Goal: Task Accomplishment & Management: Use online tool/utility

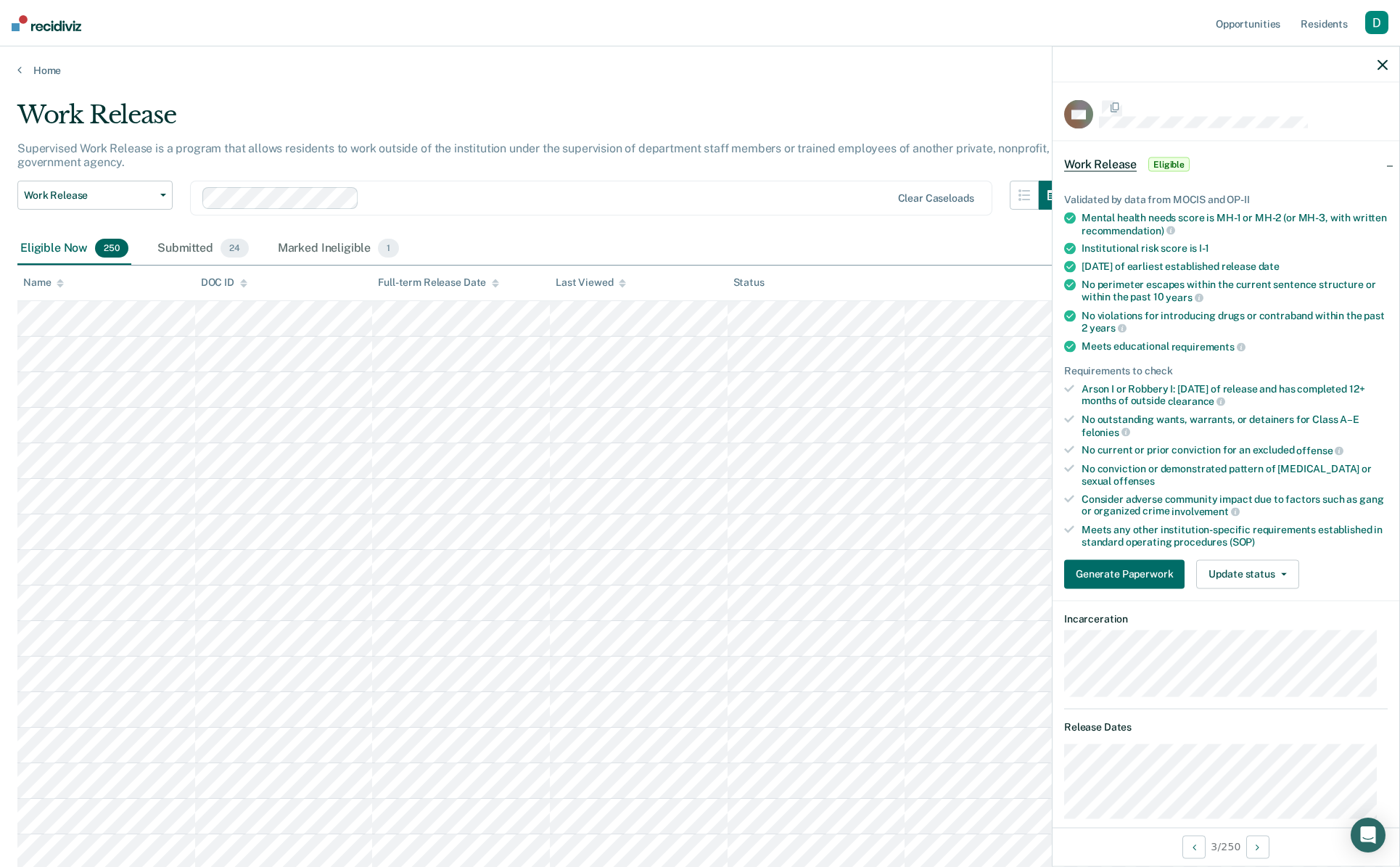
scroll to position [1015, 0]
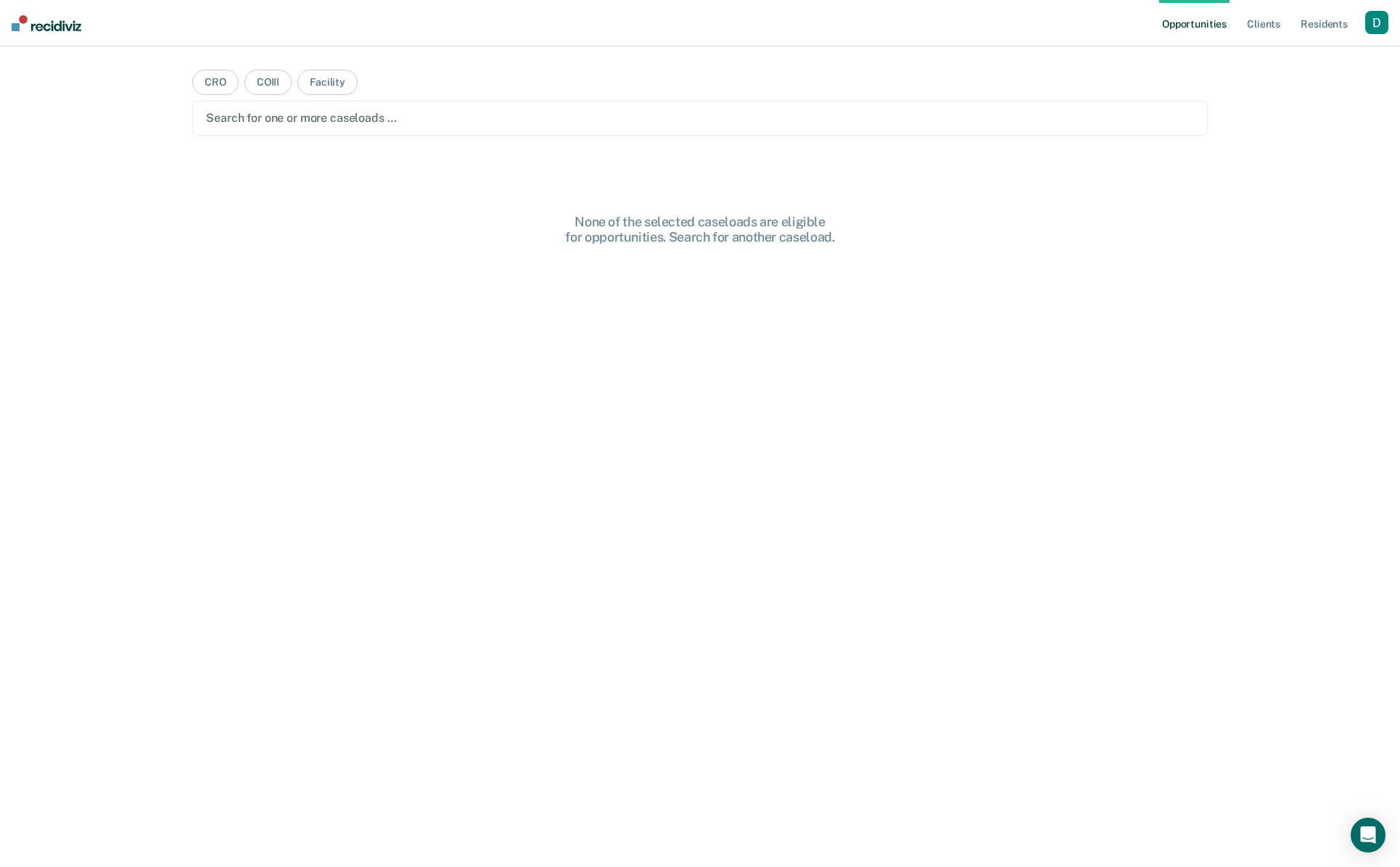
click at [1378, 28] on div "button" at bounding box center [1377, 22] width 23 height 23
click at [1340, 58] on link "Profile" at bounding box center [1319, 59] width 117 height 13
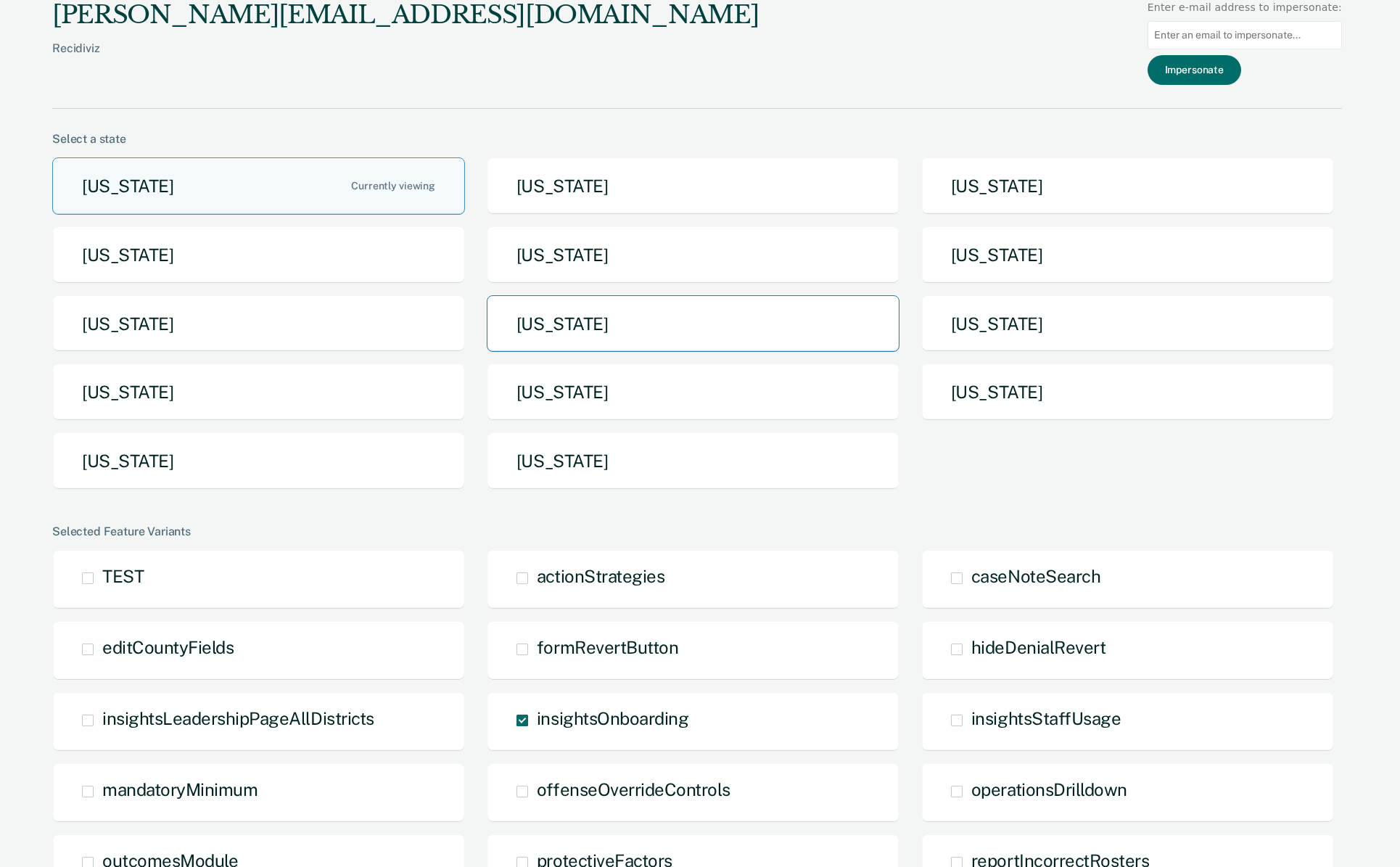
click at [717, 331] on button "Missouri" at bounding box center [694, 324] width 413 height 57
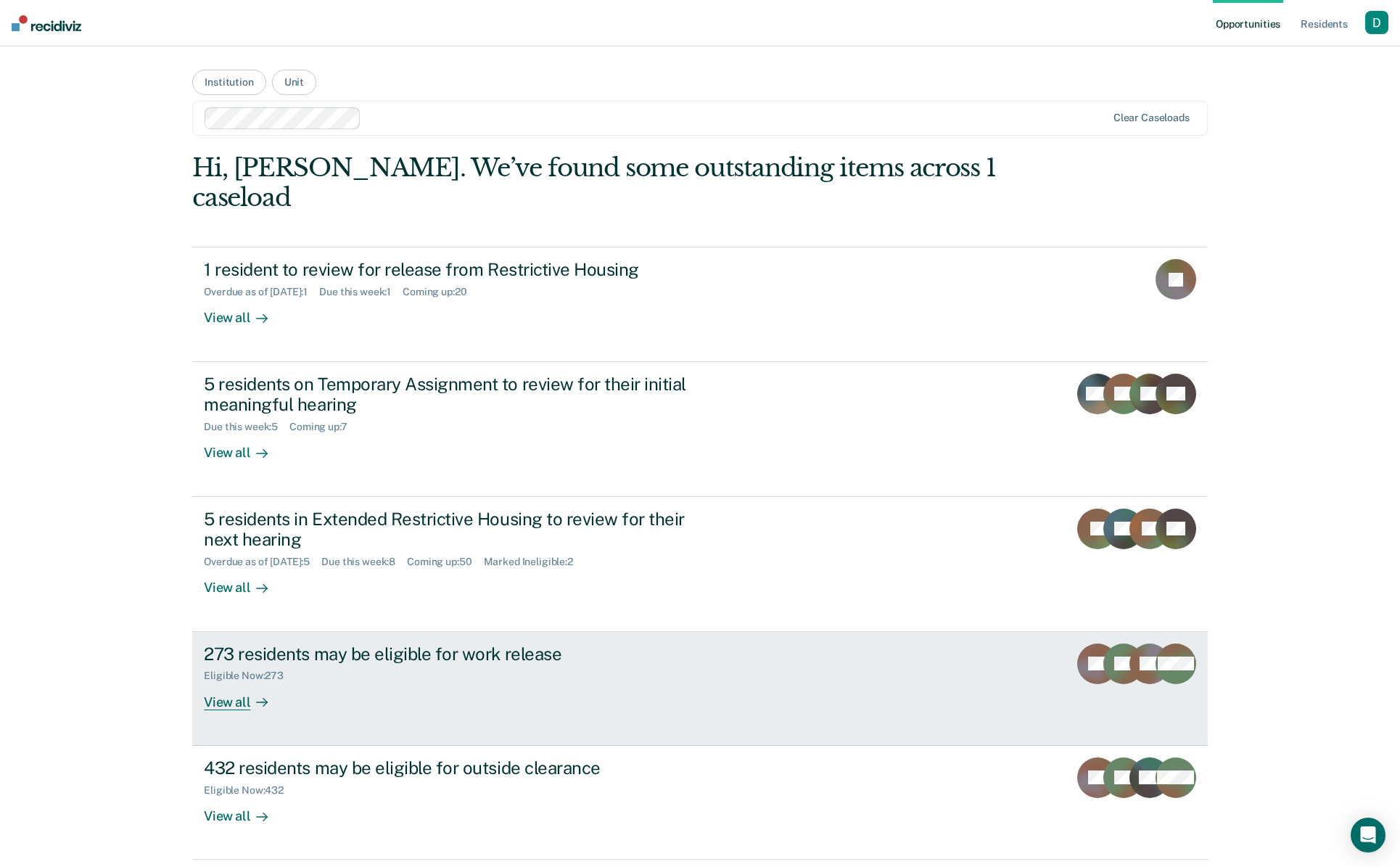
click at [235, 682] on div "View all" at bounding box center [244, 696] width 81 height 28
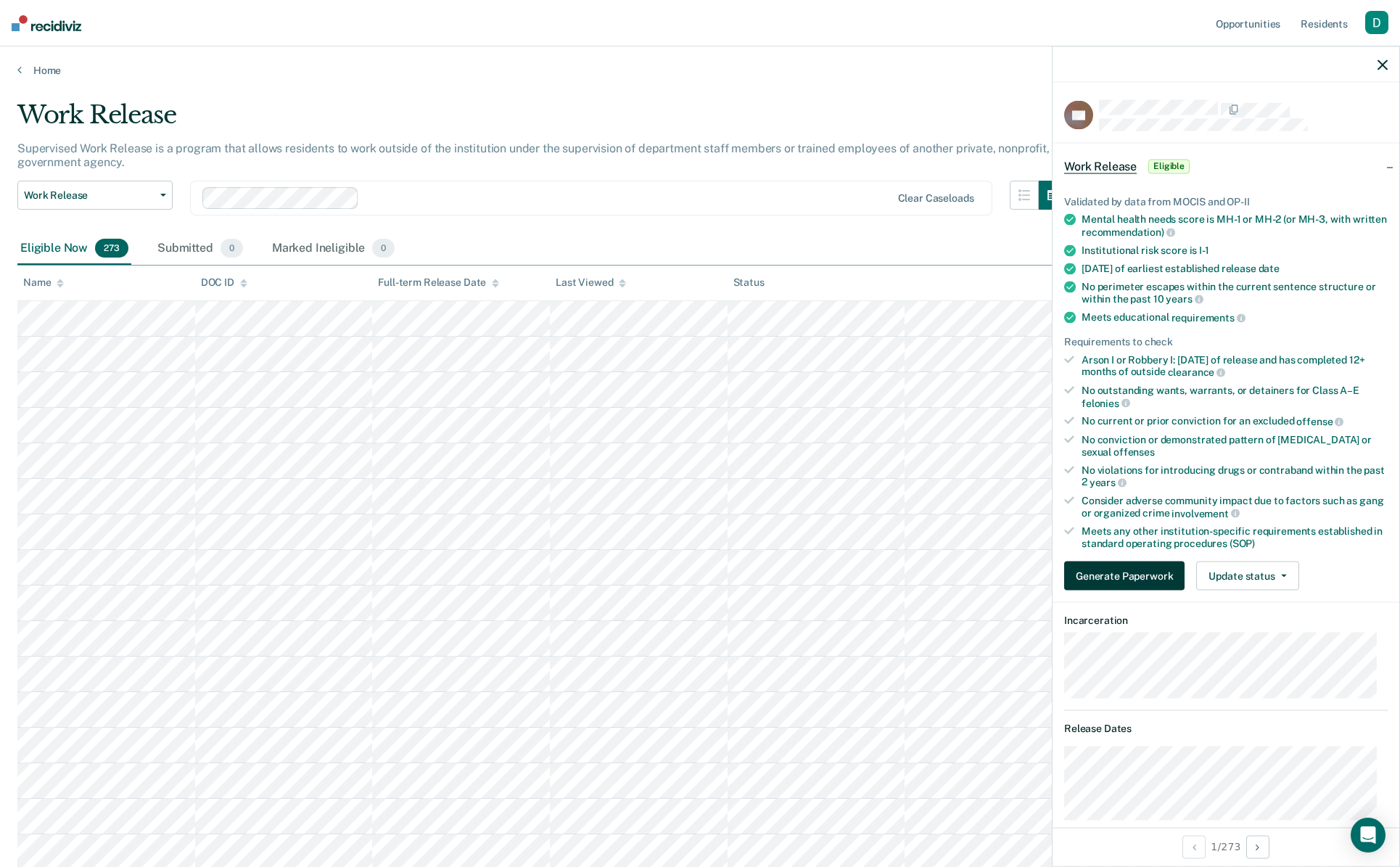
click at [1143, 566] on button "Generate Paperwork" at bounding box center [1125, 576] width 120 height 29
